Goal: Information Seeking & Learning: Learn about a topic

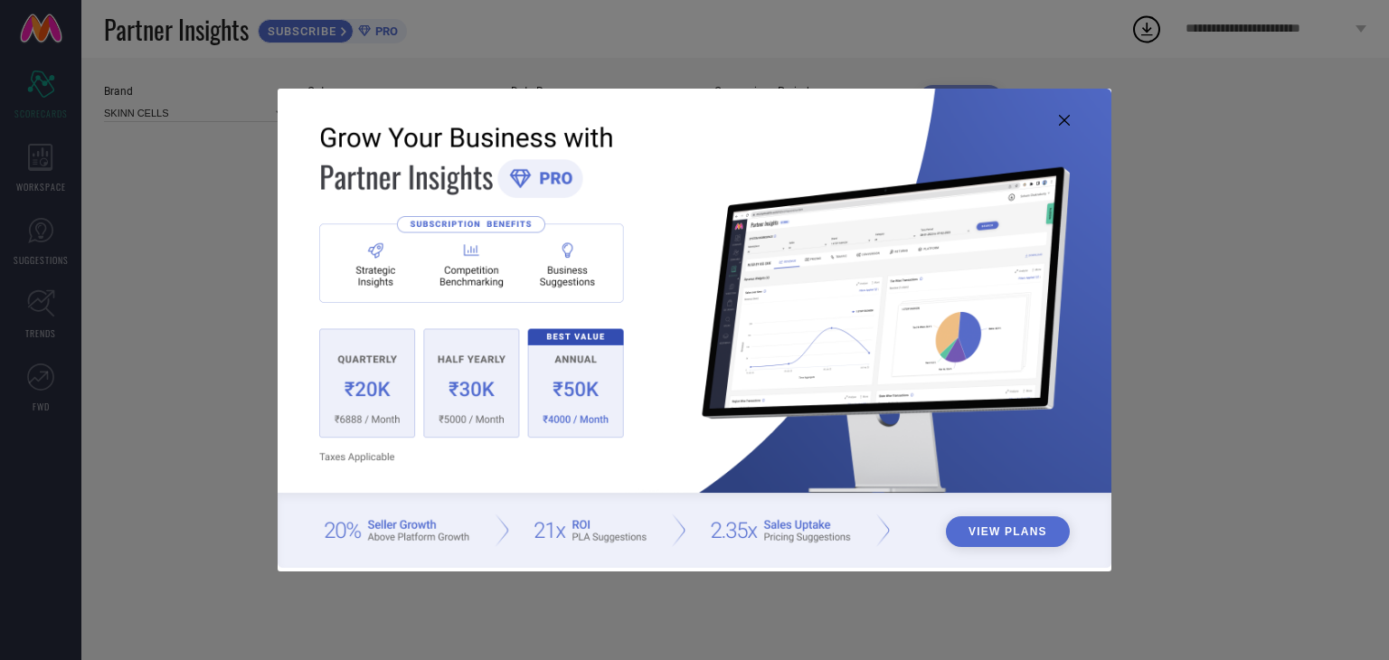
type input "All"
click at [994, 530] on button "View Plans" at bounding box center [1008, 531] width 124 height 31
click at [1066, 120] on icon at bounding box center [1064, 120] width 11 height 11
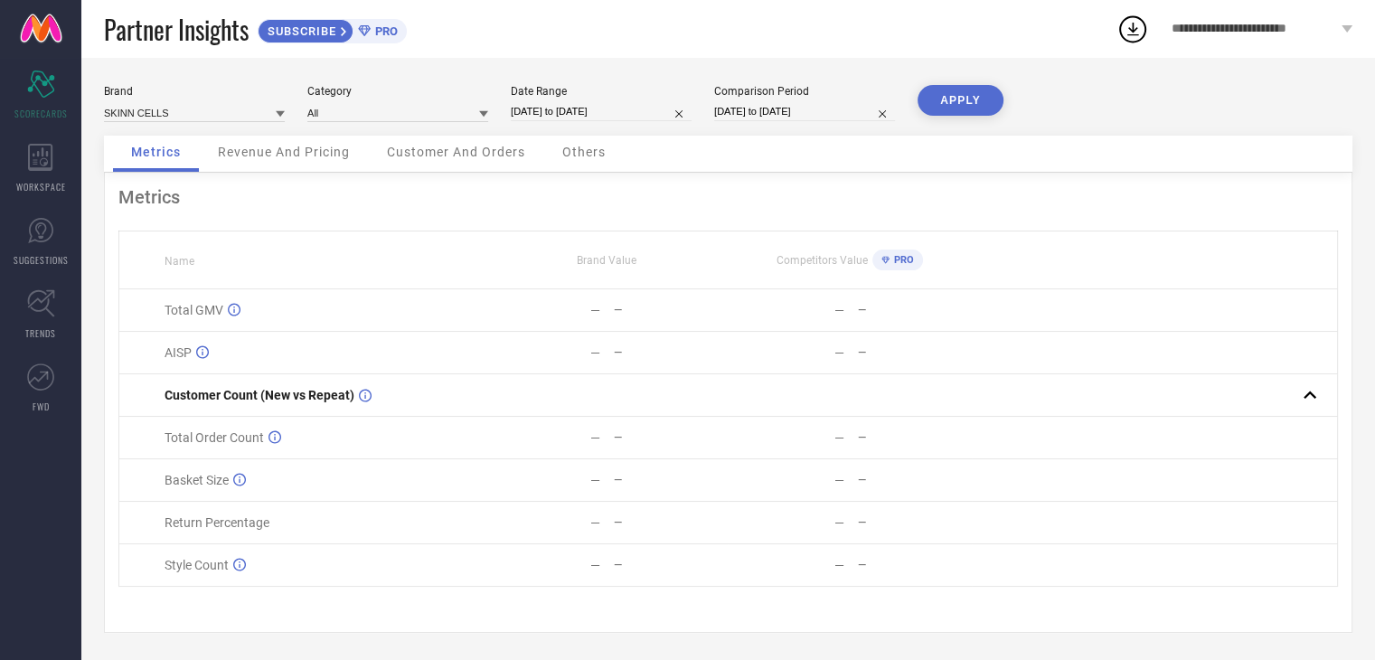
click at [313, 157] on span "Revenue And Pricing" at bounding box center [284, 152] width 132 height 14
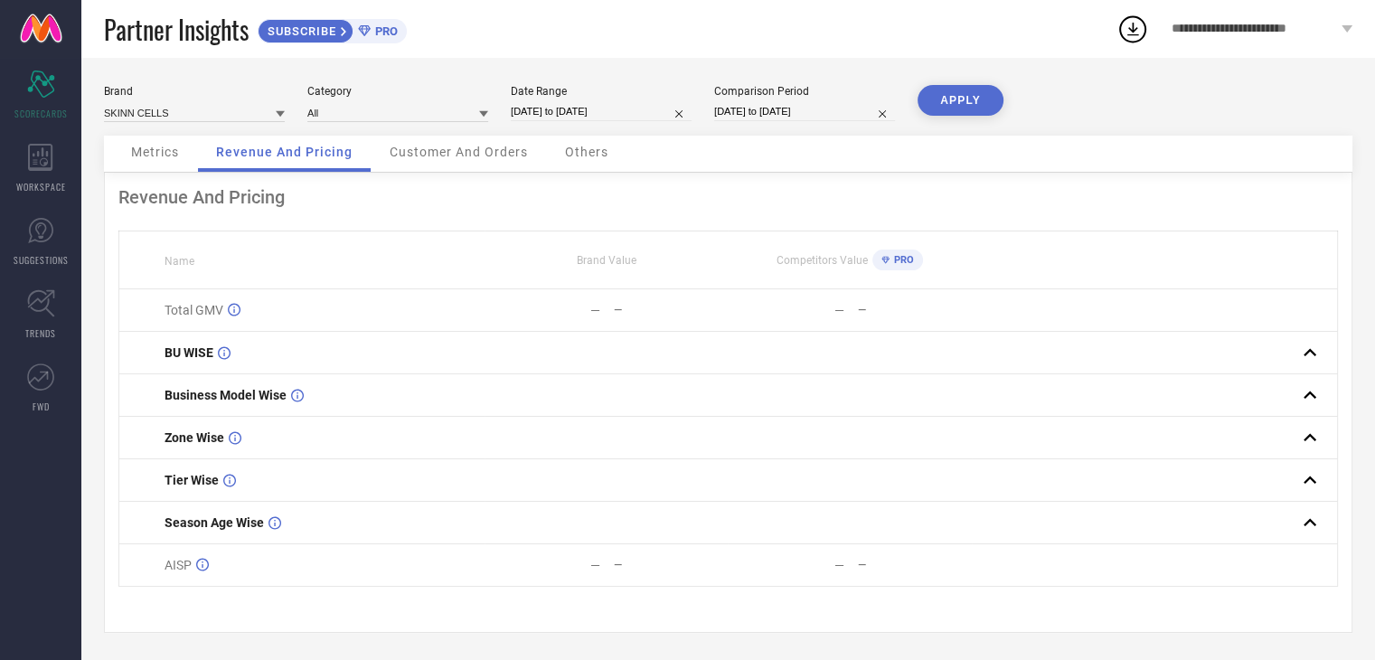
click at [440, 163] on div "Customer And Orders" at bounding box center [459, 154] width 174 height 36
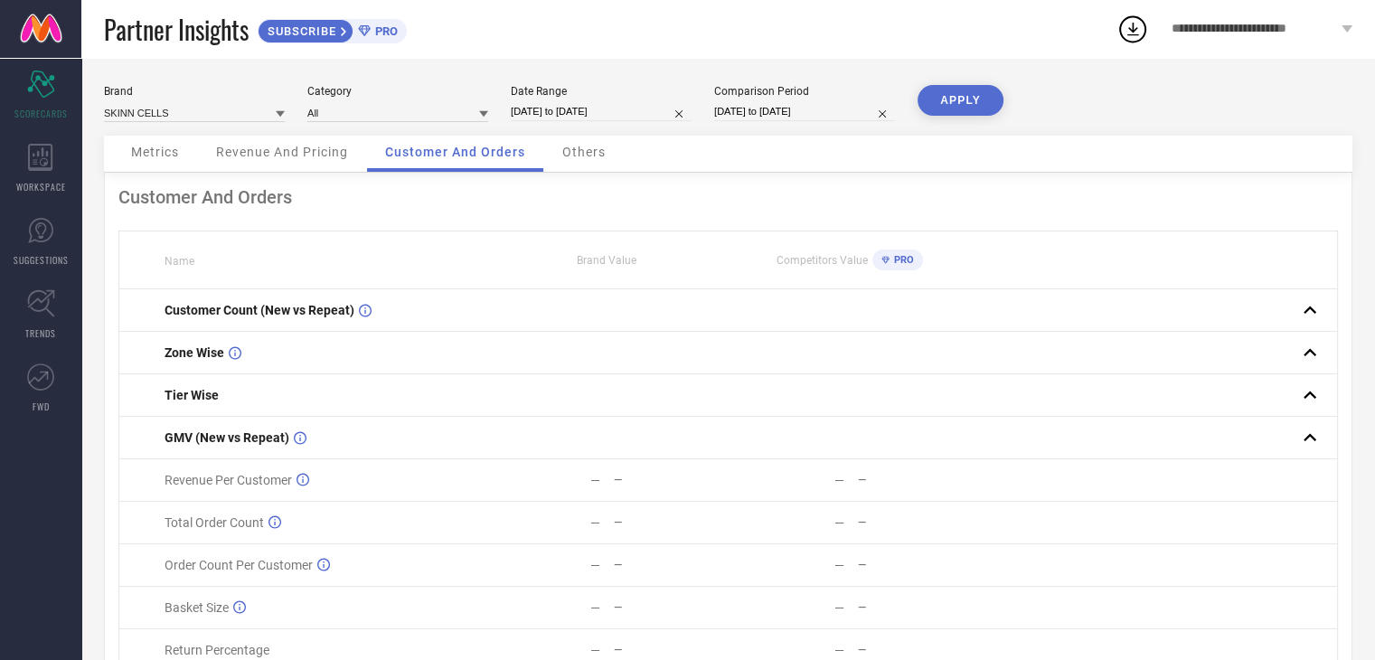
click at [157, 158] on span "Metrics" at bounding box center [155, 152] width 48 height 14
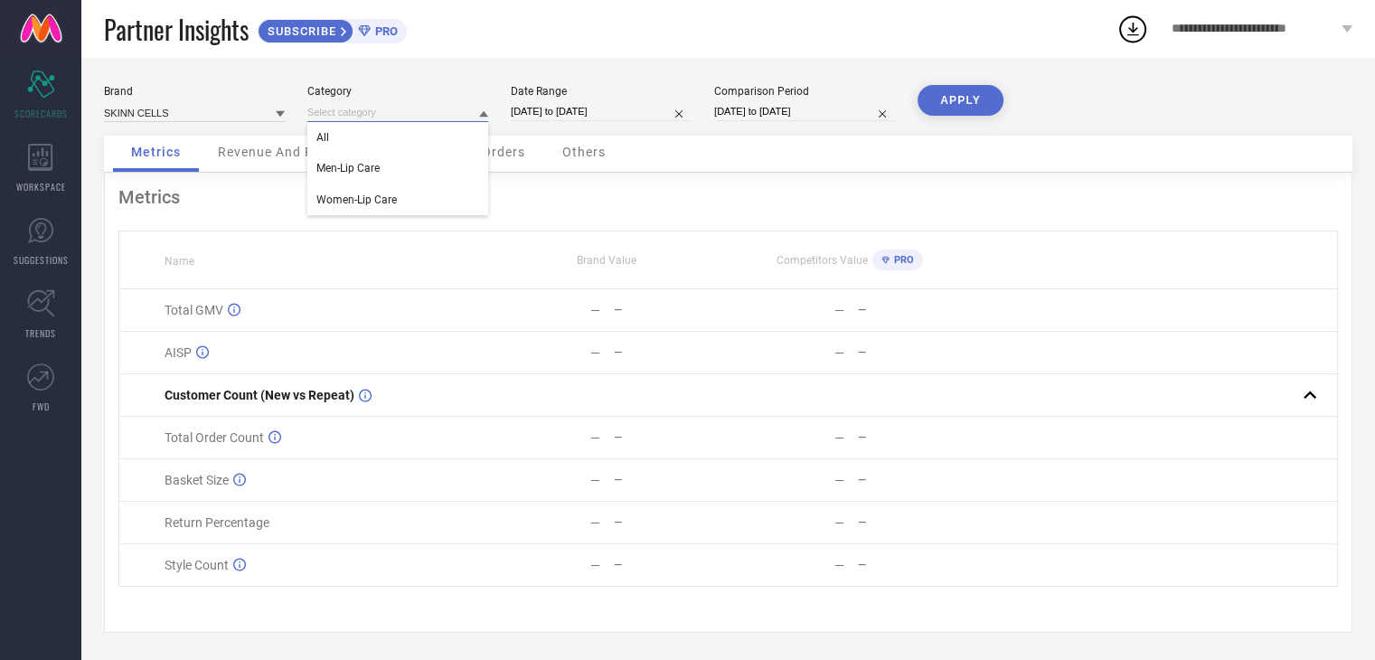
click at [372, 116] on input at bounding box center [397, 112] width 181 height 19
click at [370, 27] on icon at bounding box center [364, 30] width 12 height 11
